Goal: Information Seeking & Learning: Understand process/instructions

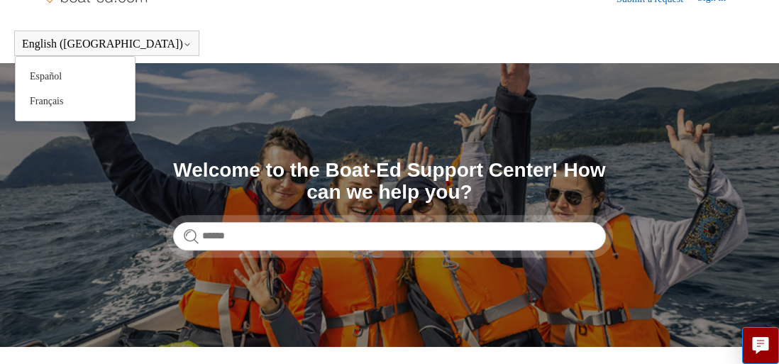
scroll to position [31, 1]
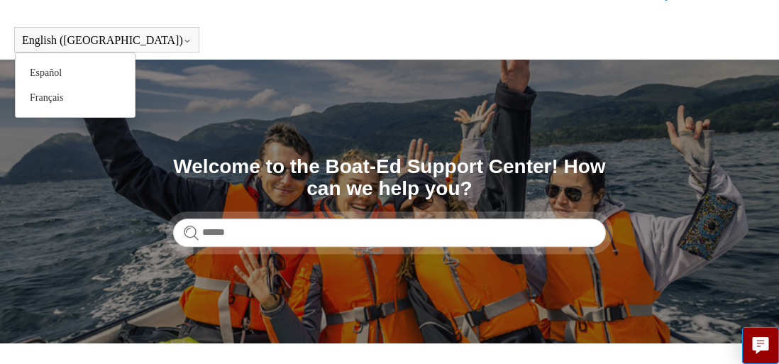
click at [35, 41] on button "English ([GEOGRAPHIC_DATA])" at bounding box center [107, 40] width 170 height 13
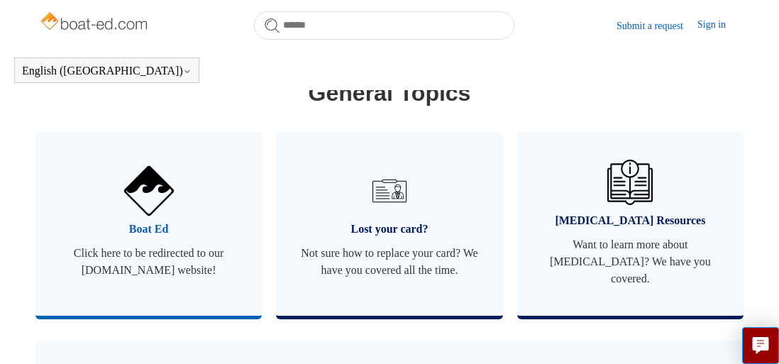
scroll to position [868, 0]
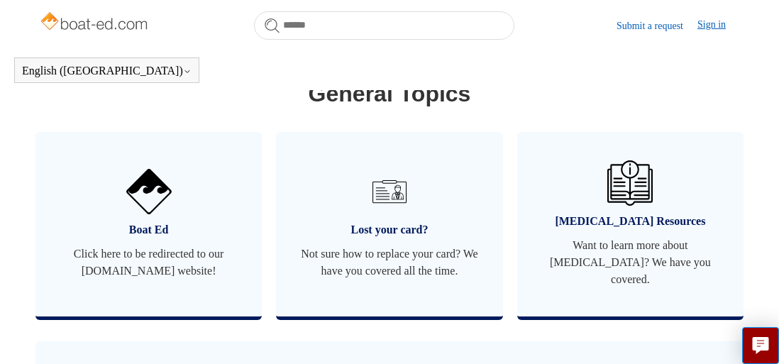
click at [708, 21] on link "Sign in" at bounding box center [718, 25] width 43 height 17
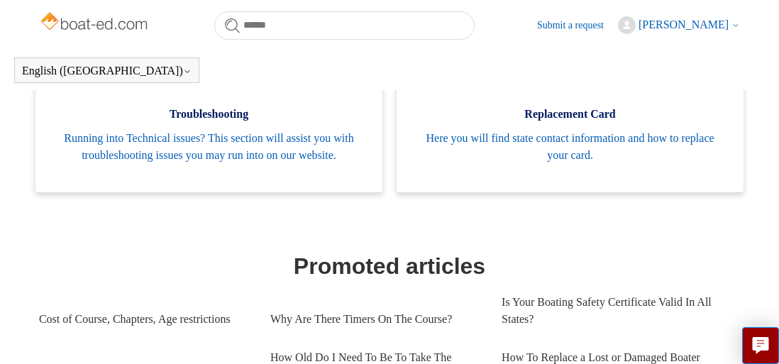
scroll to position [461, 0]
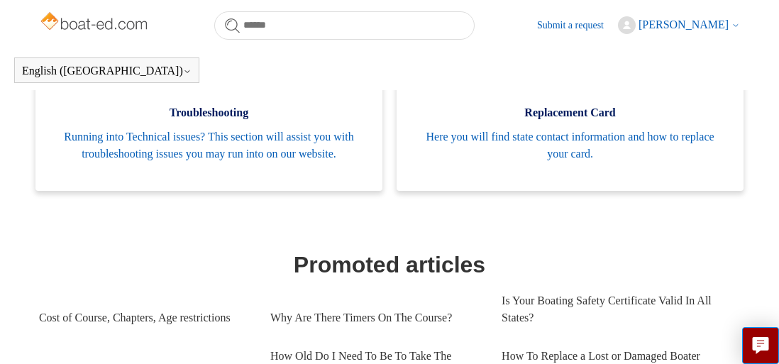
click at [666, 21] on span "[PERSON_NAME]" at bounding box center [684, 24] width 90 height 12
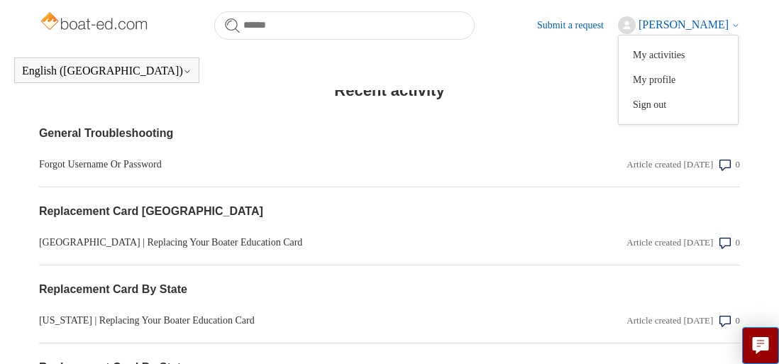
scroll to position [1374, 0]
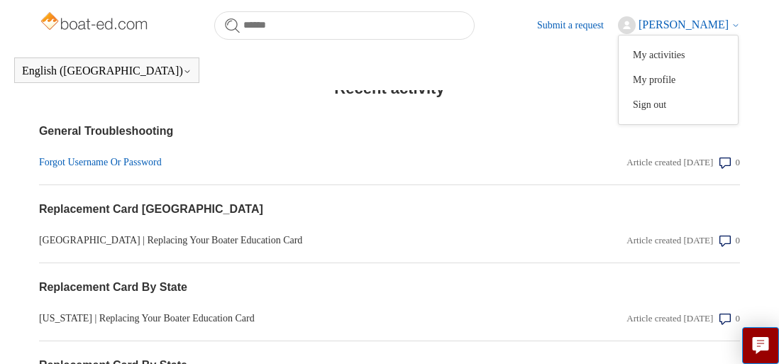
click at [65, 170] on link "Forgot Username Or Password" at bounding box center [284, 162] width 491 height 15
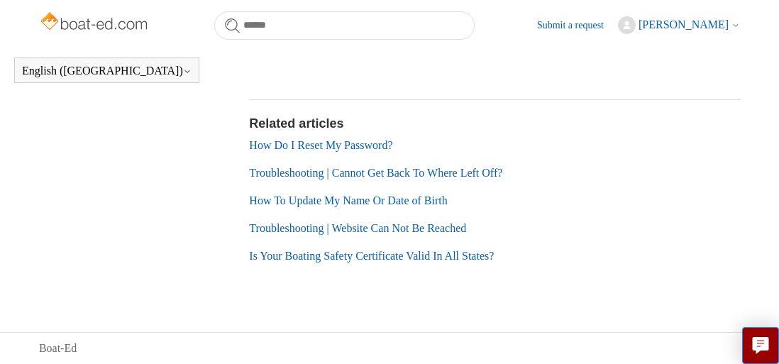
scroll to position [671, 0]
click at [262, 151] on link "How Do I Reset My Password?" at bounding box center [320, 145] width 143 height 12
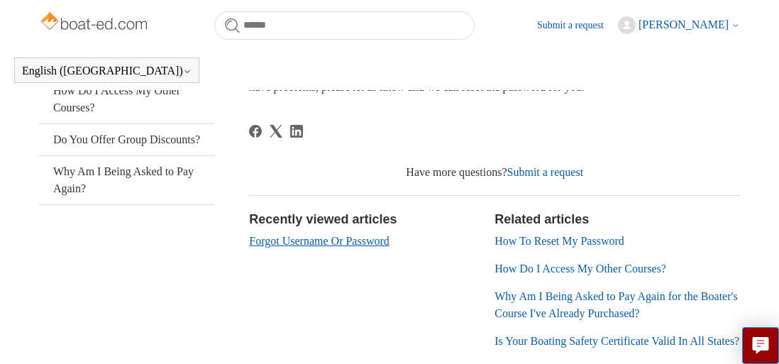
scroll to position [316, 0]
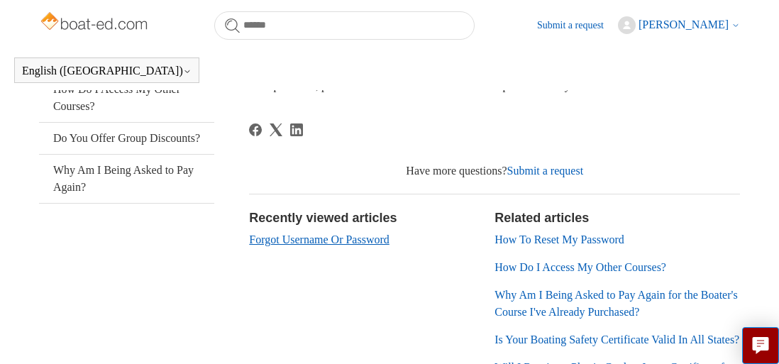
click at [340, 238] on link "Forgot Username Or Password" at bounding box center [319, 239] width 140 height 12
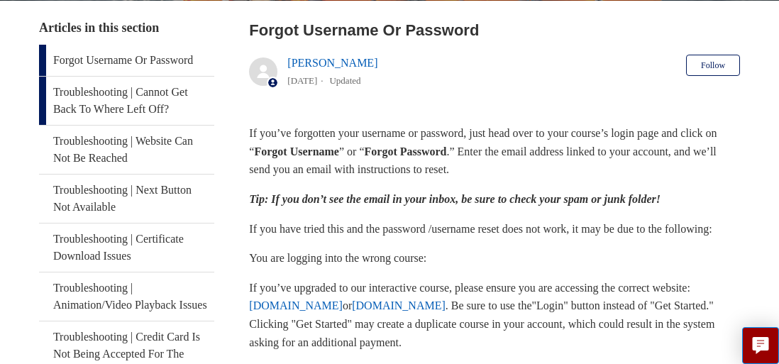
scroll to position [273, 0]
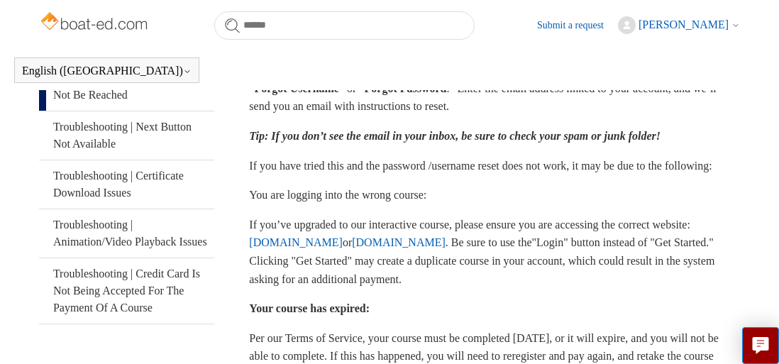
click at [111, 104] on link "Troubleshooting | Website Can Not Be Reached" at bounding box center [126, 86] width 175 height 48
click at [112, 104] on link "Troubleshooting | Website Can Not Be Reached" at bounding box center [126, 86] width 175 height 48
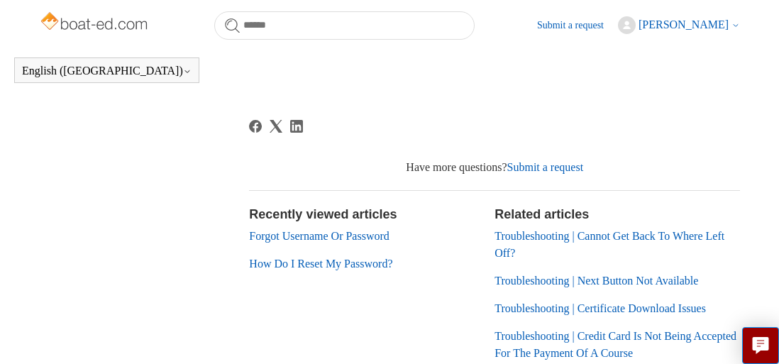
scroll to position [880, 0]
click at [517, 252] on li "Troubleshooting | Cannot Get Back To Where Left Off?" at bounding box center [618, 244] width 246 height 34
click at [518, 243] on link "Troubleshooting | Cannot Get Back To Where Left Off?" at bounding box center [610, 243] width 230 height 29
click at [307, 269] on link "How Do I Reset My Password?" at bounding box center [320, 263] width 143 height 12
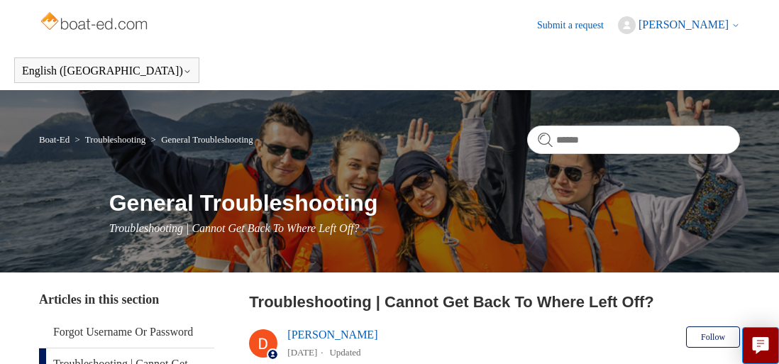
scroll to position [0, 1]
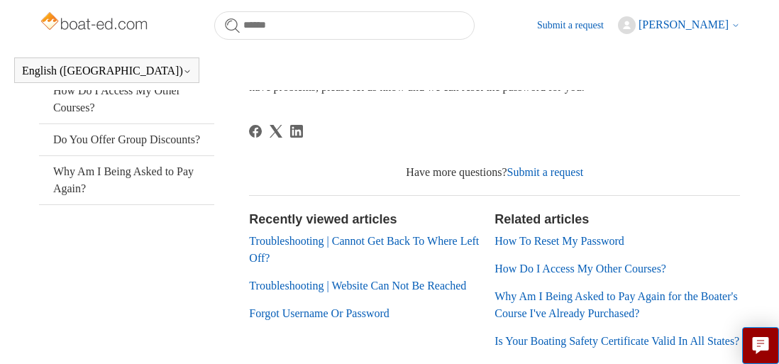
scroll to position [315, 0]
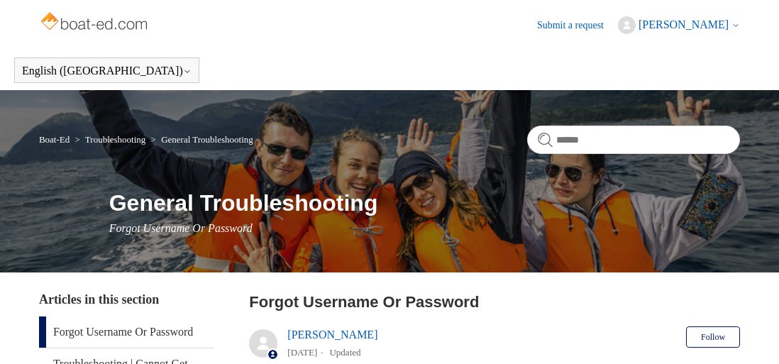
scroll to position [288, 0]
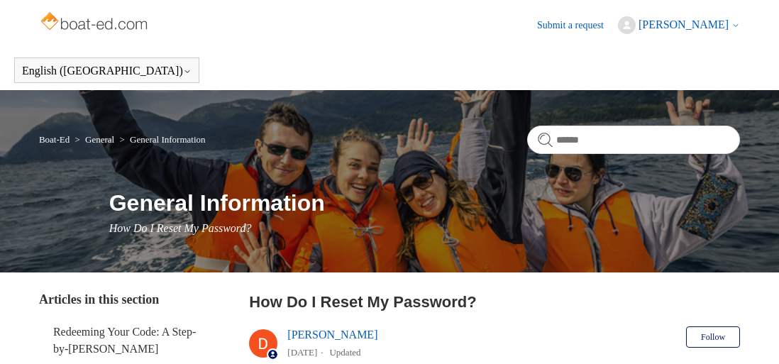
scroll to position [309, 0]
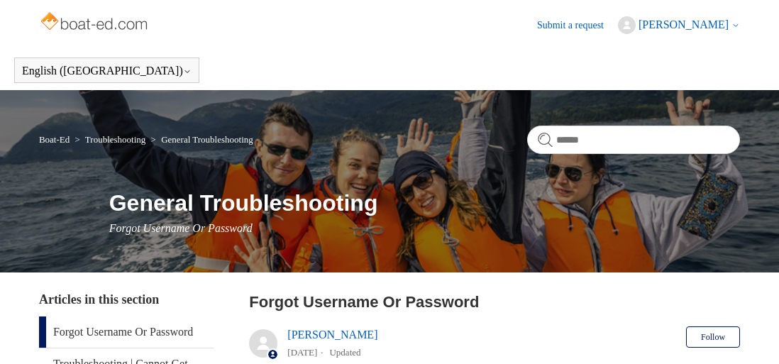
scroll to position [671, 0]
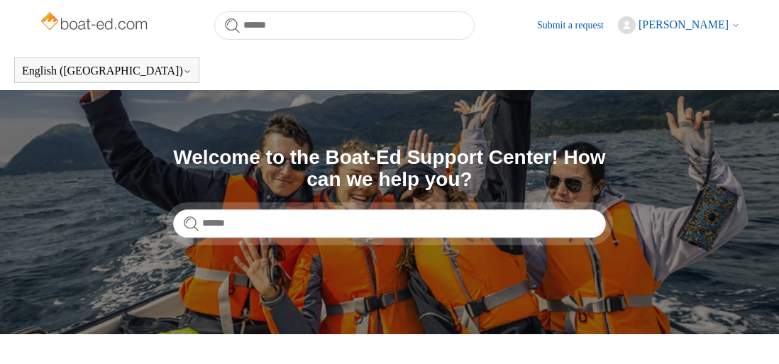
scroll to position [1374, 0]
